Goal: Obtain resource: Download file/media

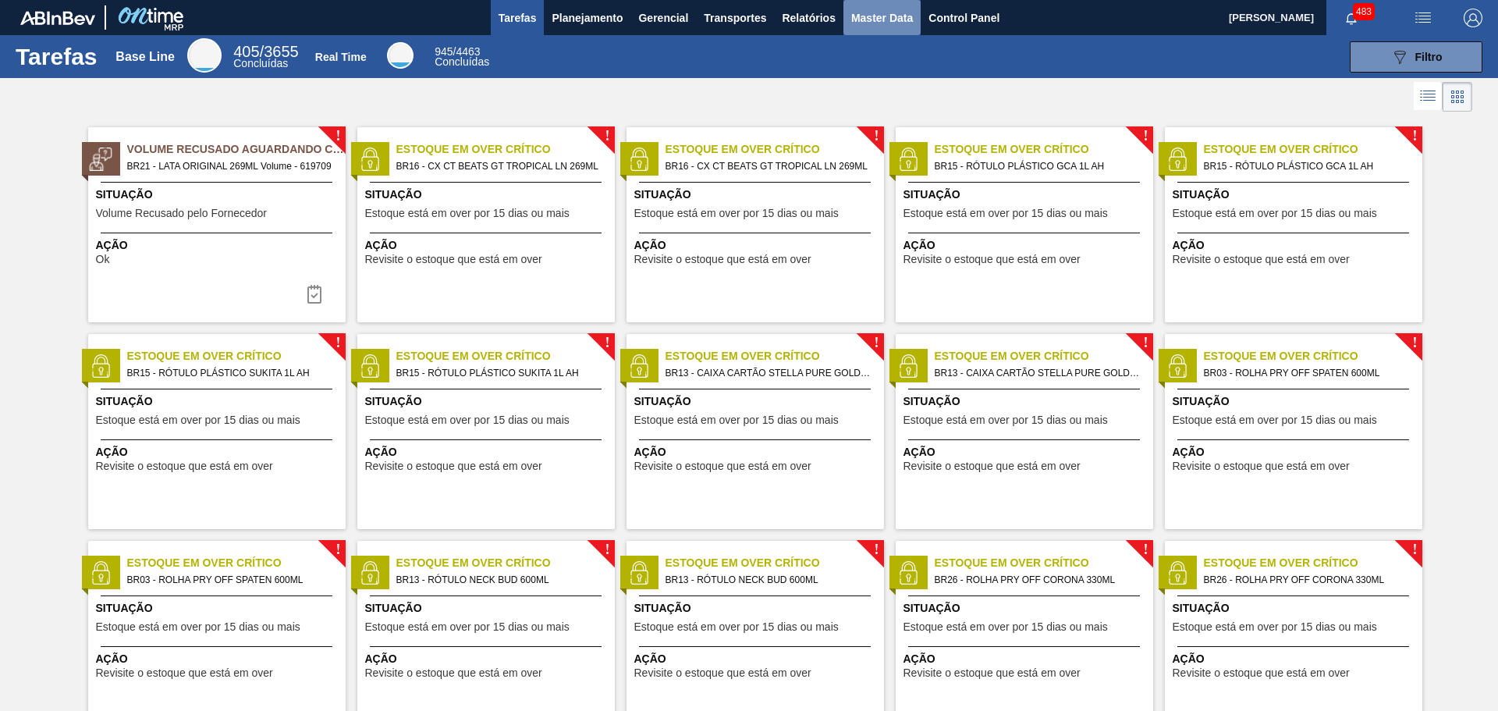
click at [874, 16] on span "Master Data" at bounding box center [882, 18] width 62 height 19
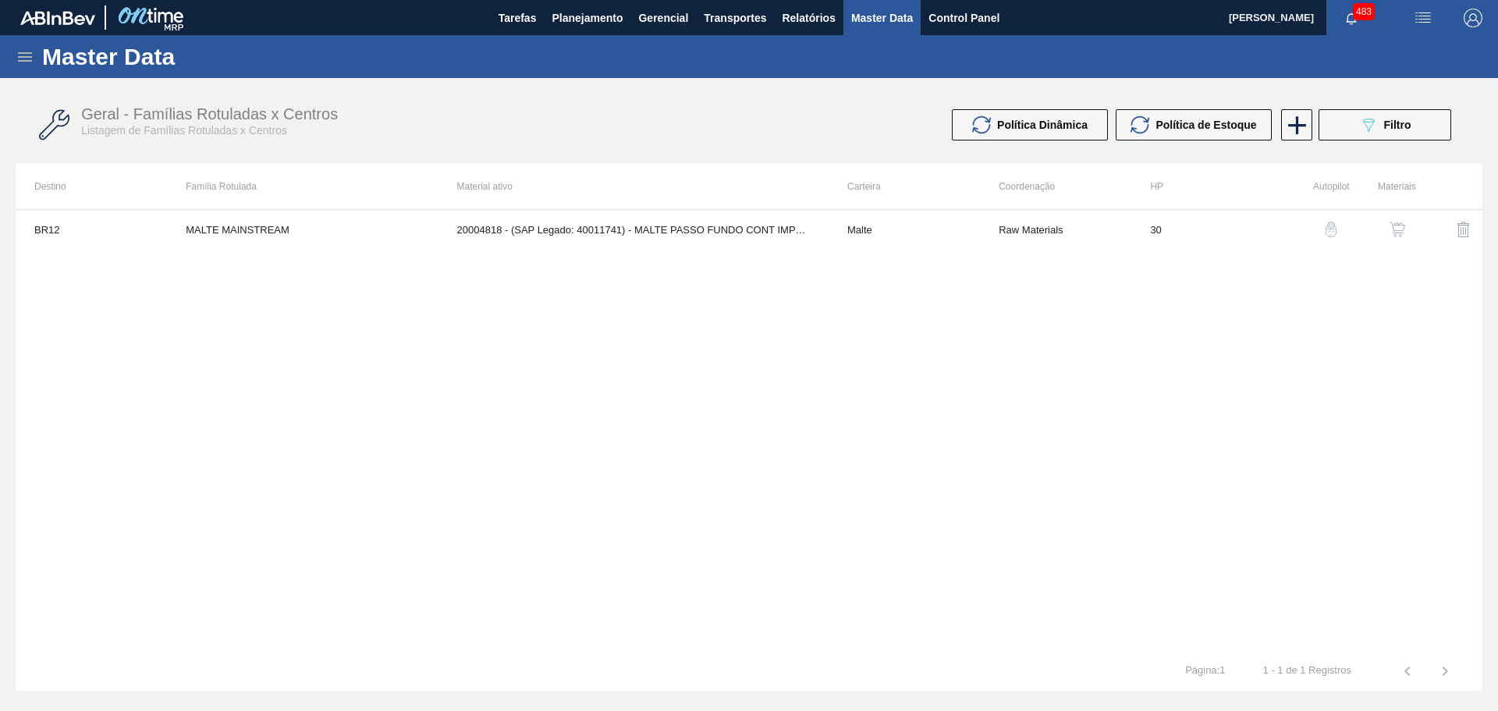
click at [23, 61] on icon at bounding box center [25, 56] width 14 height 9
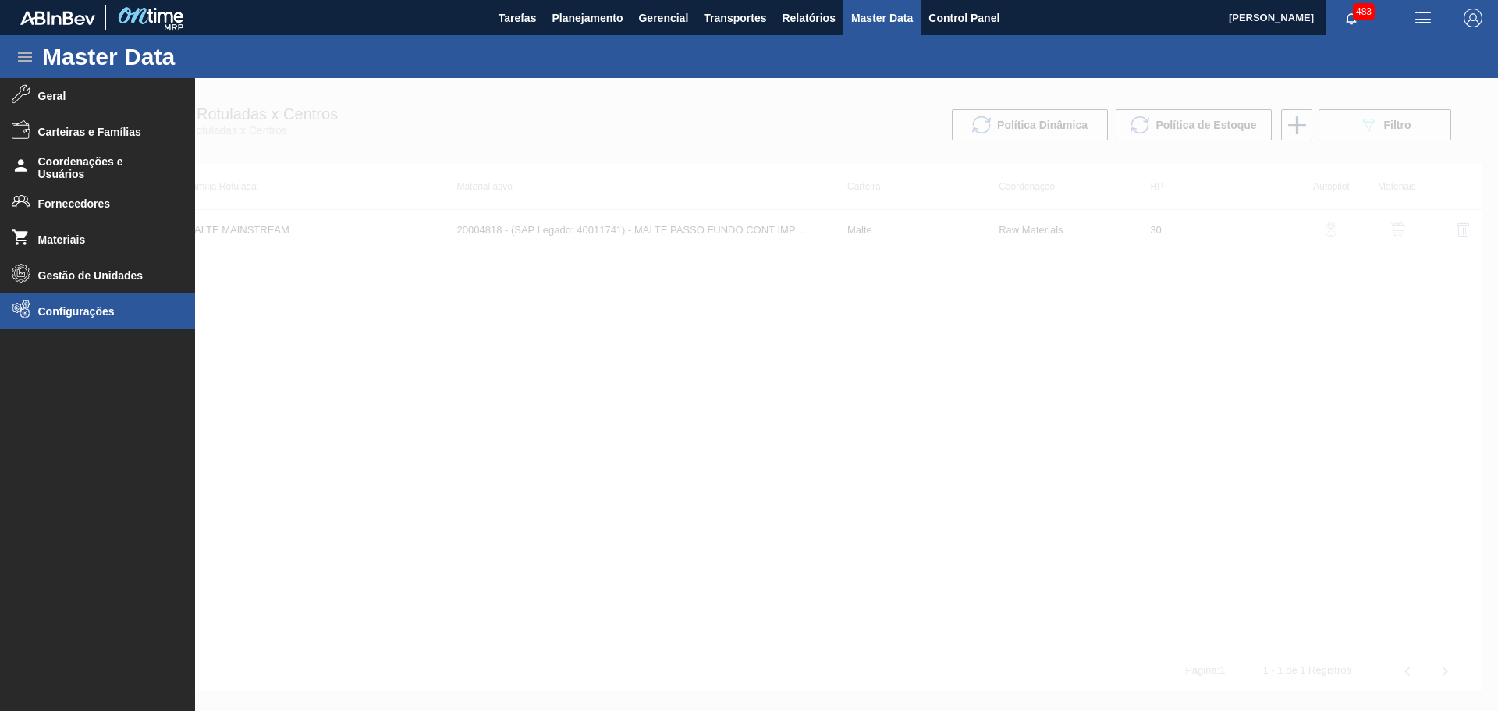
click at [139, 314] on span "Configurações" at bounding box center [102, 311] width 129 height 12
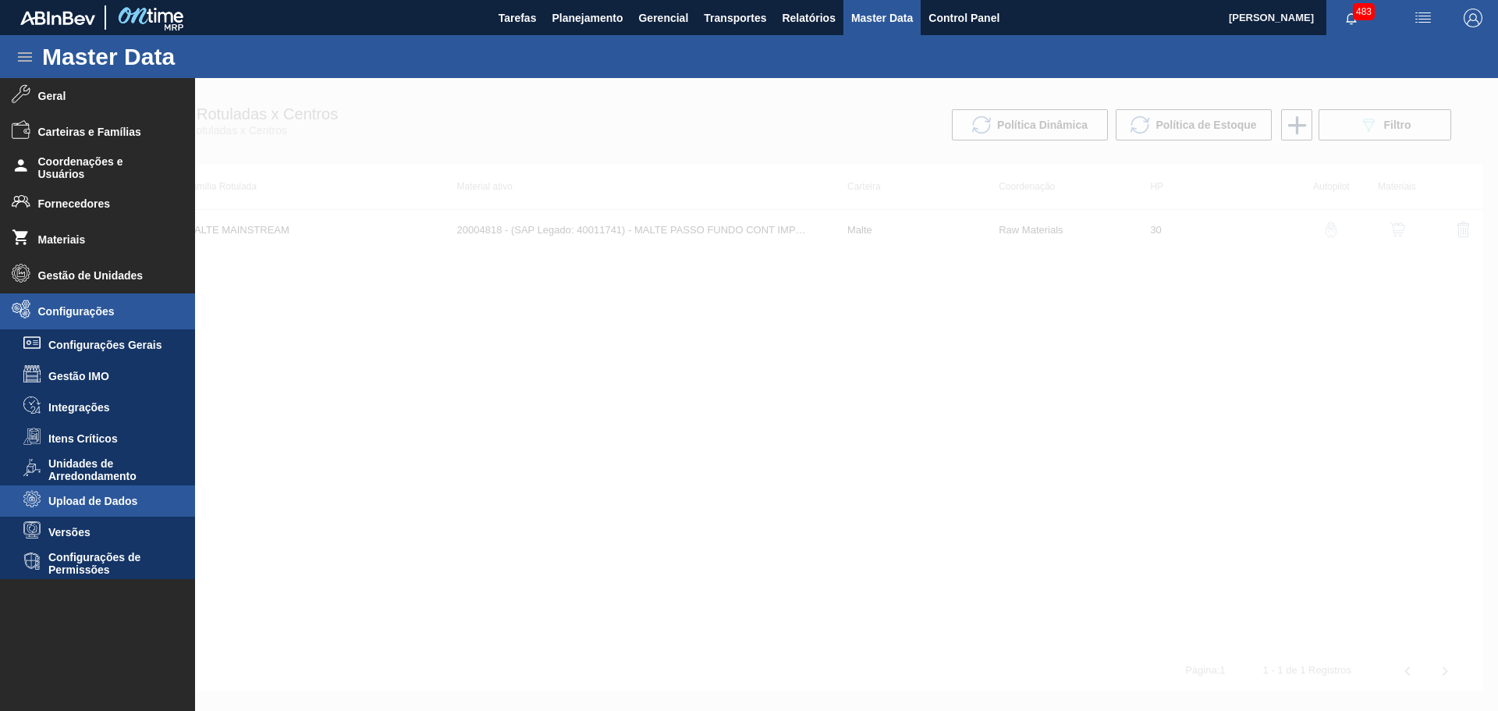
click at [108, 502] on span "Upload de Dados" at bounding box center [108, 501] width 120 height 12
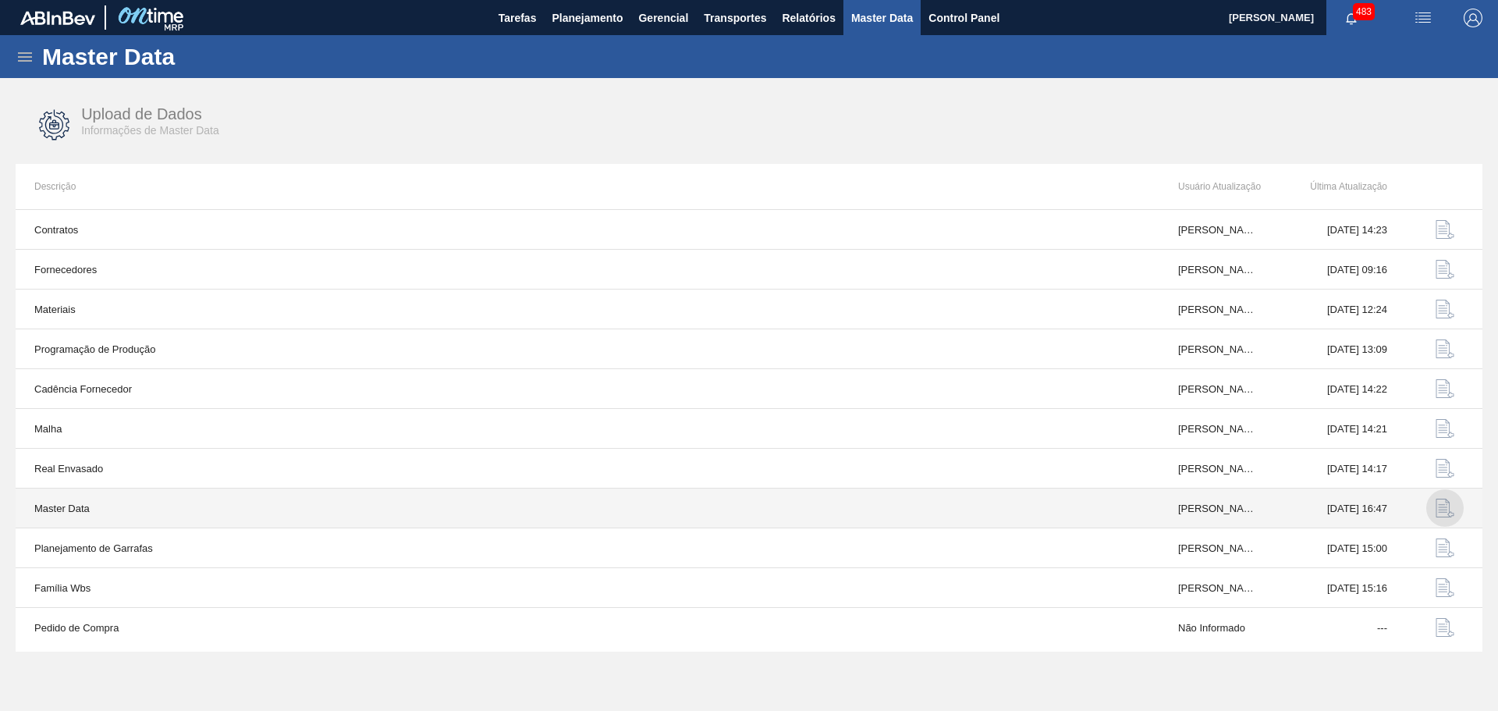
click at [1442, 510] on img "button" at bounding box center [1444, 508] width 19 height 19
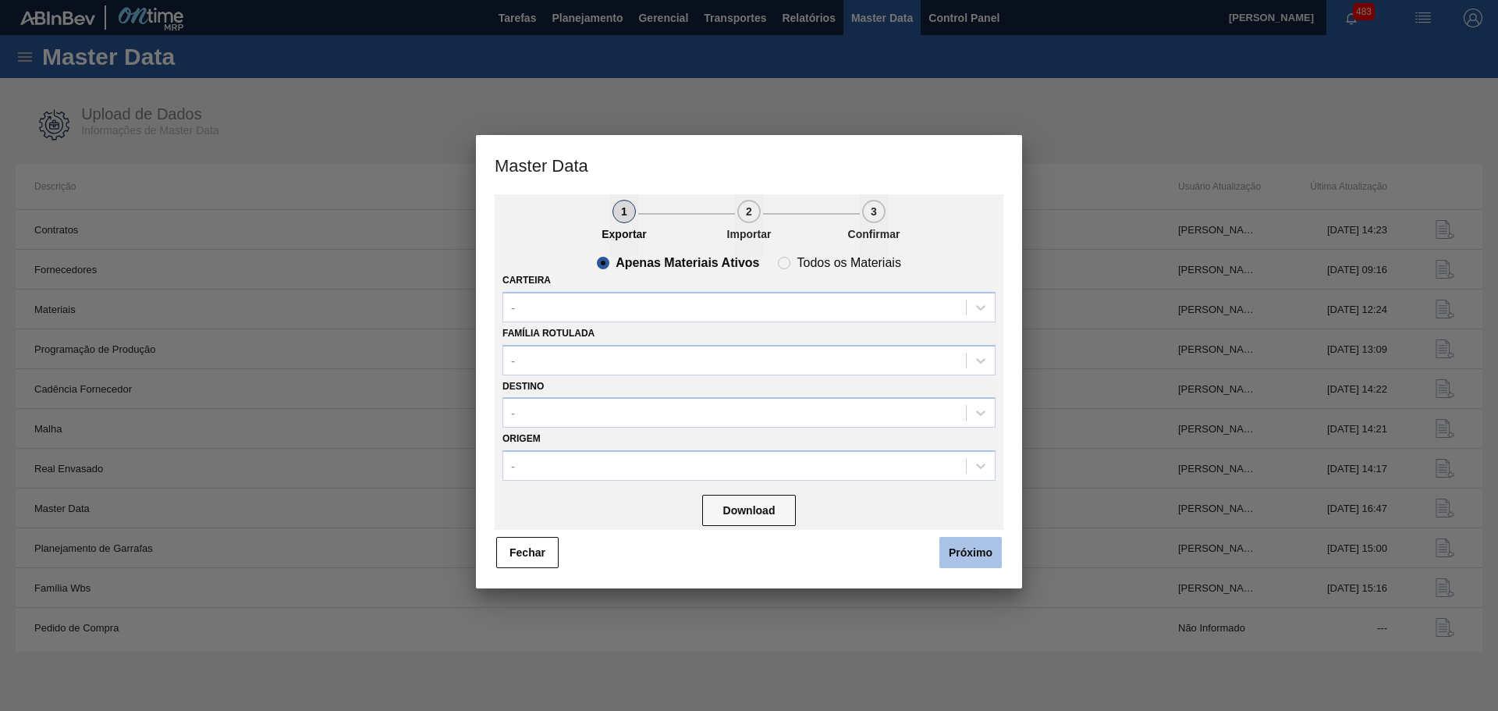
click at [963, 556] on button "Próximo" at bounding box center [970, 552] width 62 height 31
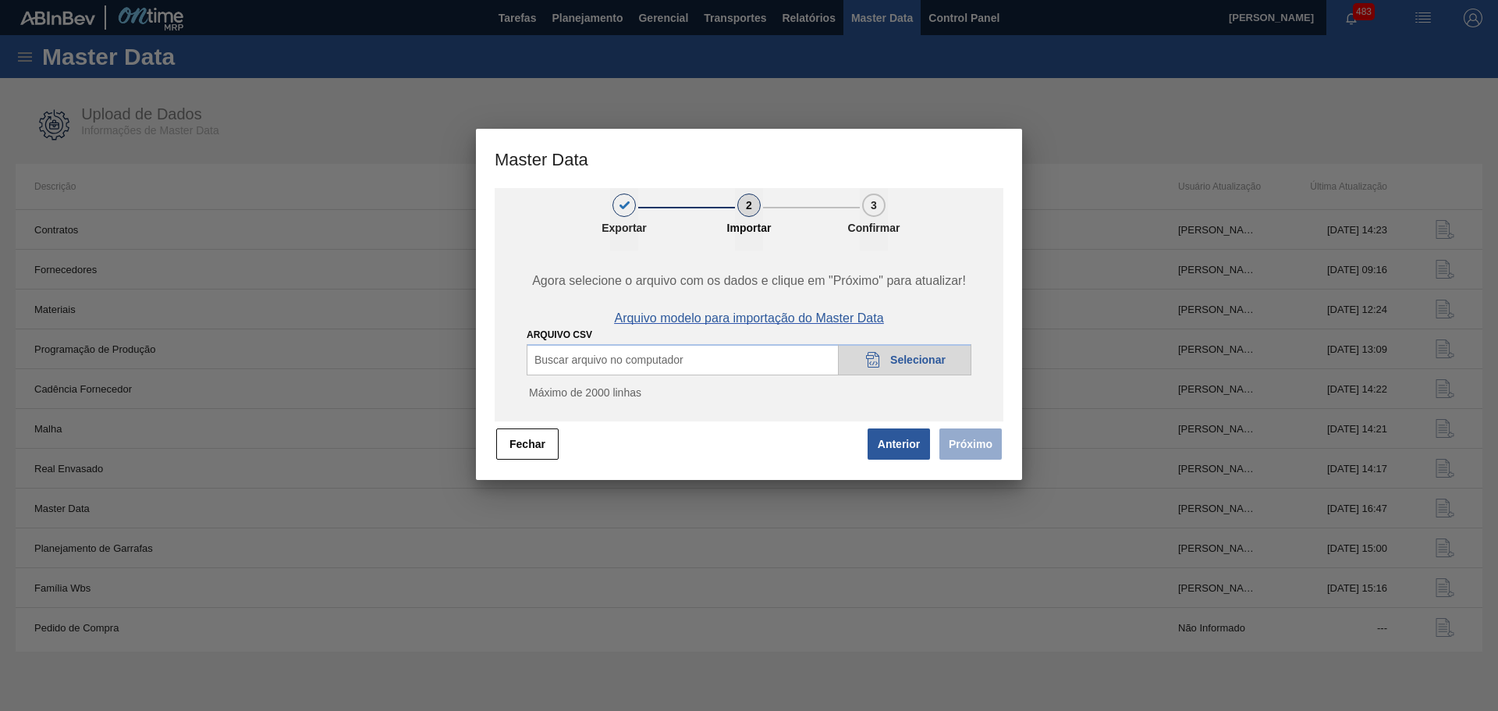
click at [733, 311] on span "Arquivo modelo para importação do Master Data" at bounding box center [748, 318] width 269 height 14
click at [541, 442] on button "Fechar" at bounding box center [527, 443] width 62 height 31
